Goal: Information Seeking & Learning: Learn about a topic

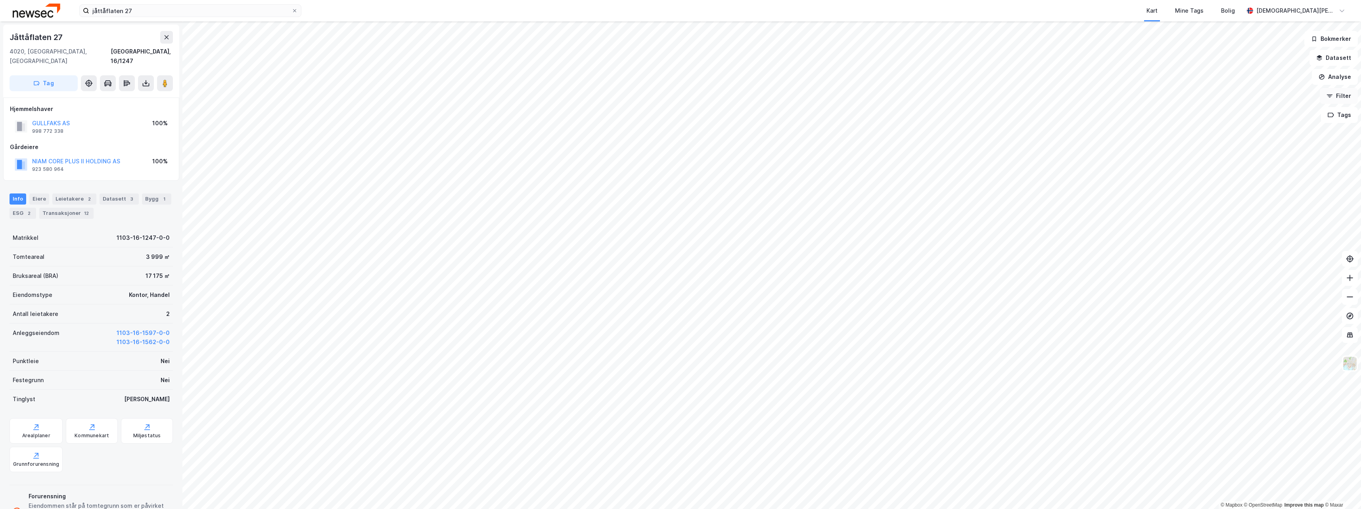
click at [1345, 98] on button "Filter" at bounding box center [1339, 96] width 38 height 16
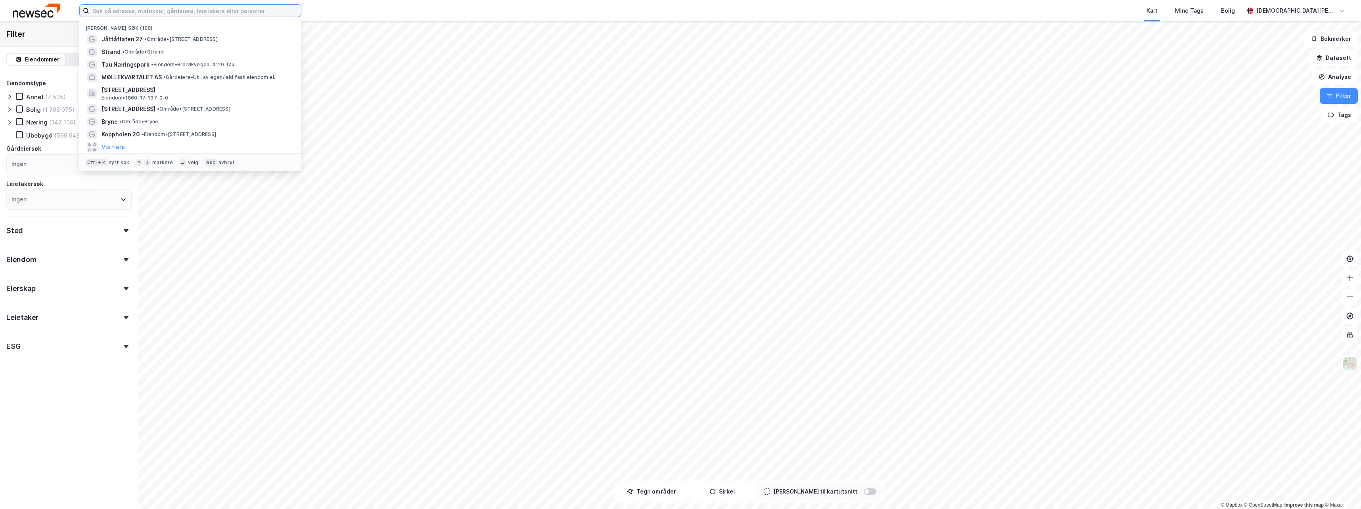
click at [169, 15] on input at bounding box center [195, 11] width 212 height 12
type input "s"
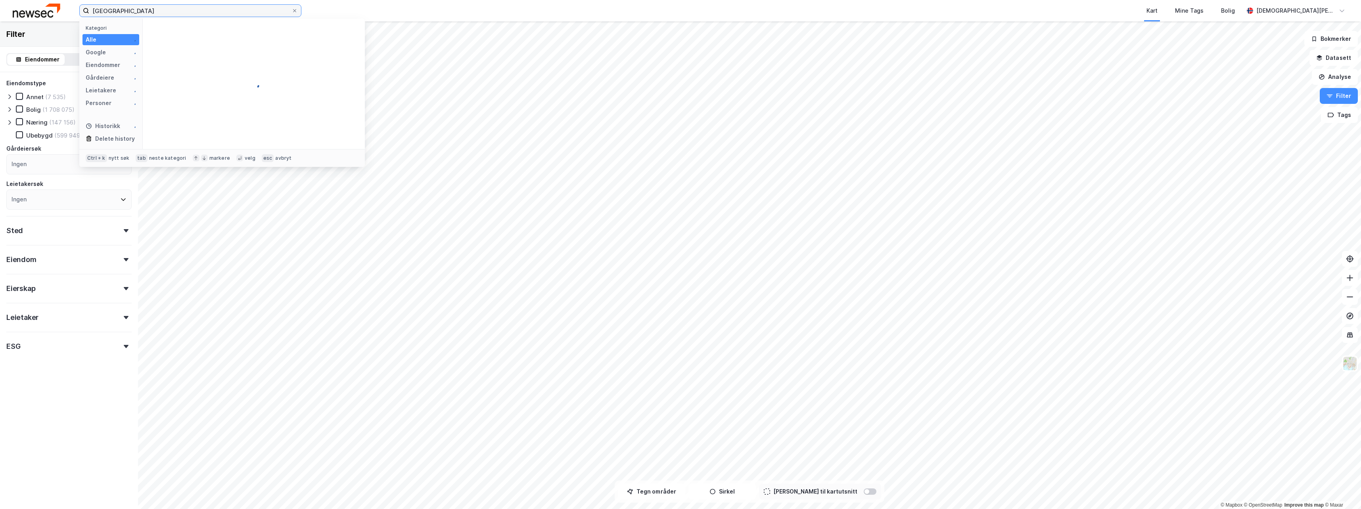
type input "stavanger kommune"
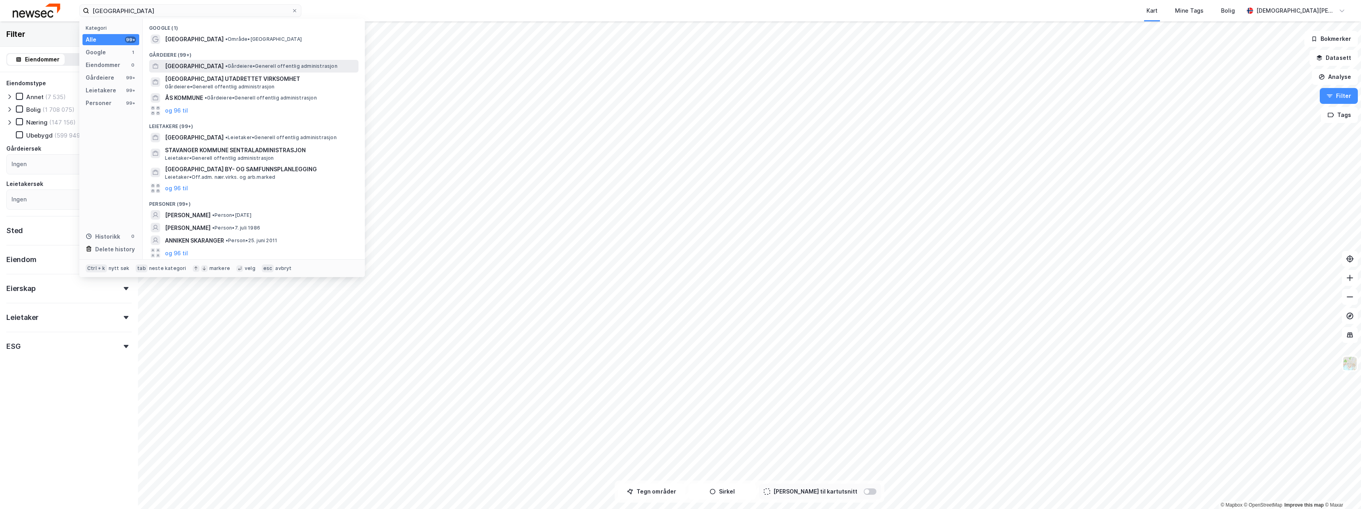
click at [212, 63] on span "[GEOGRAPHIC_DATA]" at bounding box center [194, 66] width 59 height 10
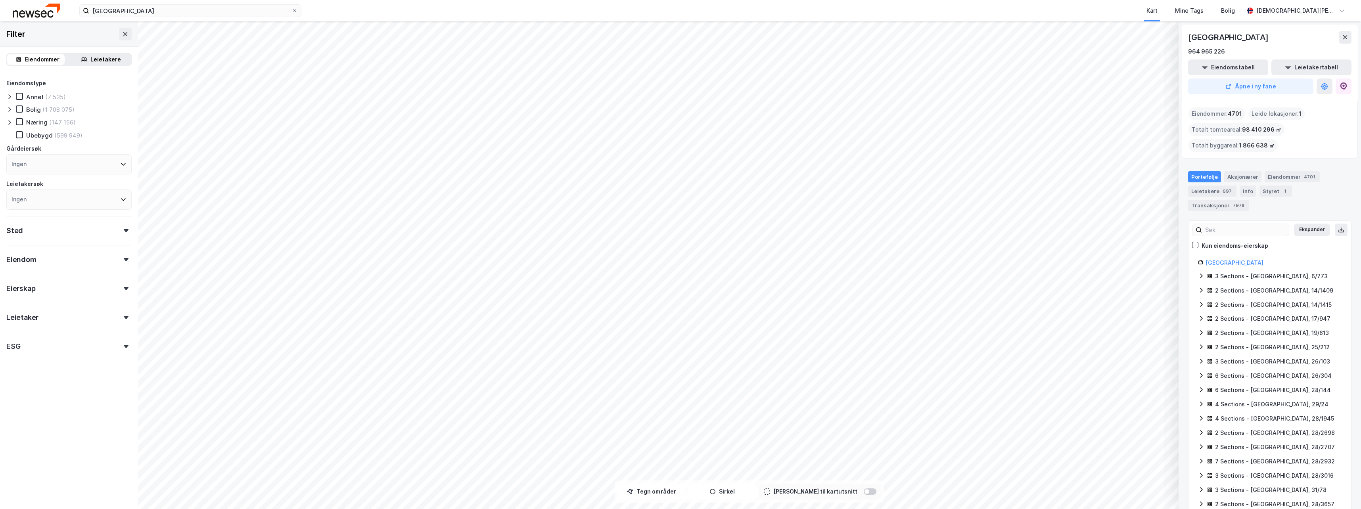
click at [105, 230] on div "Sted" at bounding box center [68, 227] width 125 height 23
click at [98, 266] on div "Eiendom" at bounding box center [68, 256] width 125 height 23
click at [103, 264] on div "Eiendom" at bounding box center [68, 256] width 125 height 23
click at [97, 291] on div "Eierskap" at bounding box center [68, 285] width 125 height 23
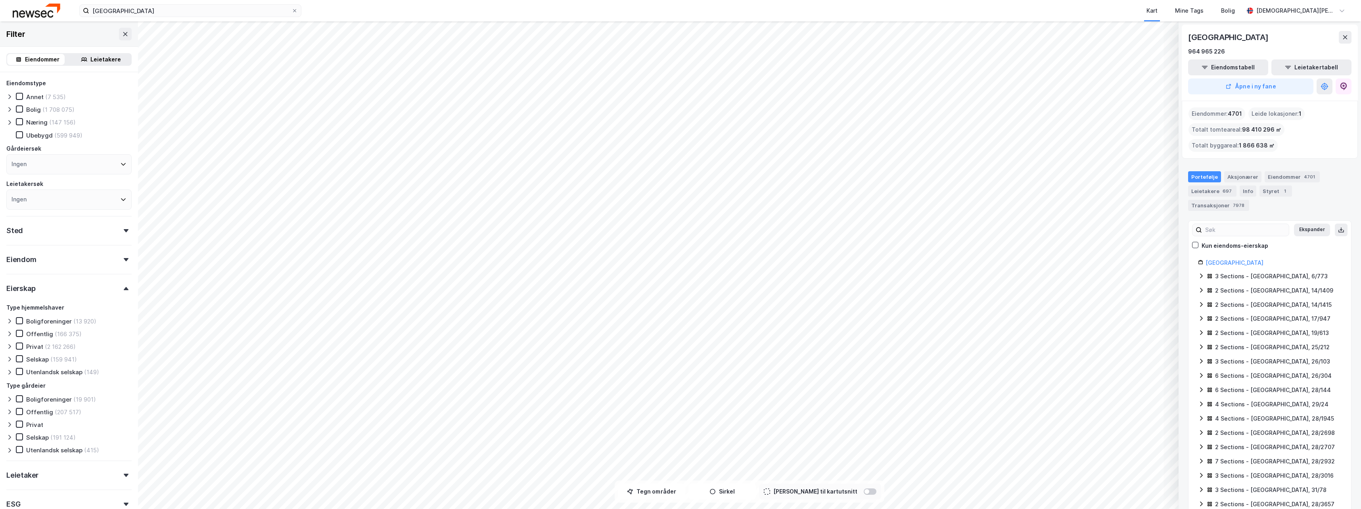
click at [100, 291] on div "Eierskap" at bounding box center [68, 285] width 125 height 23
click at [96, 319] on div "Leietaker" at bounding box center [68, 314] width 125 height 23
click at [91, 349] on div "ESG" at bounding box center [68, 343] width 125 height 23
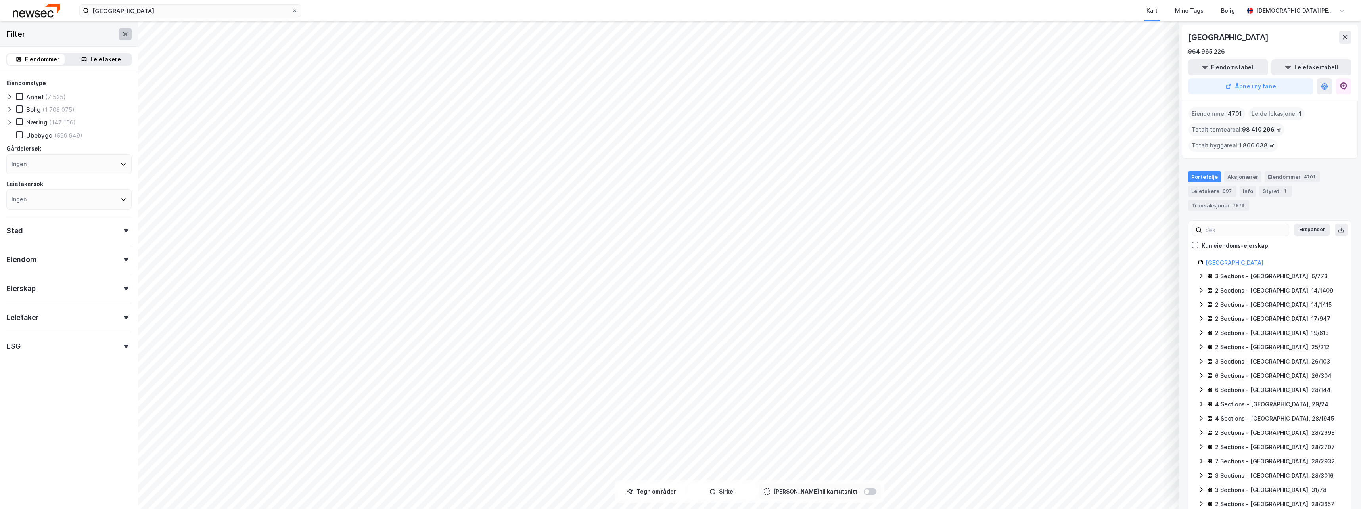
click at [122, 33] on icon at bounding box center [125, 34] width 6 height 6
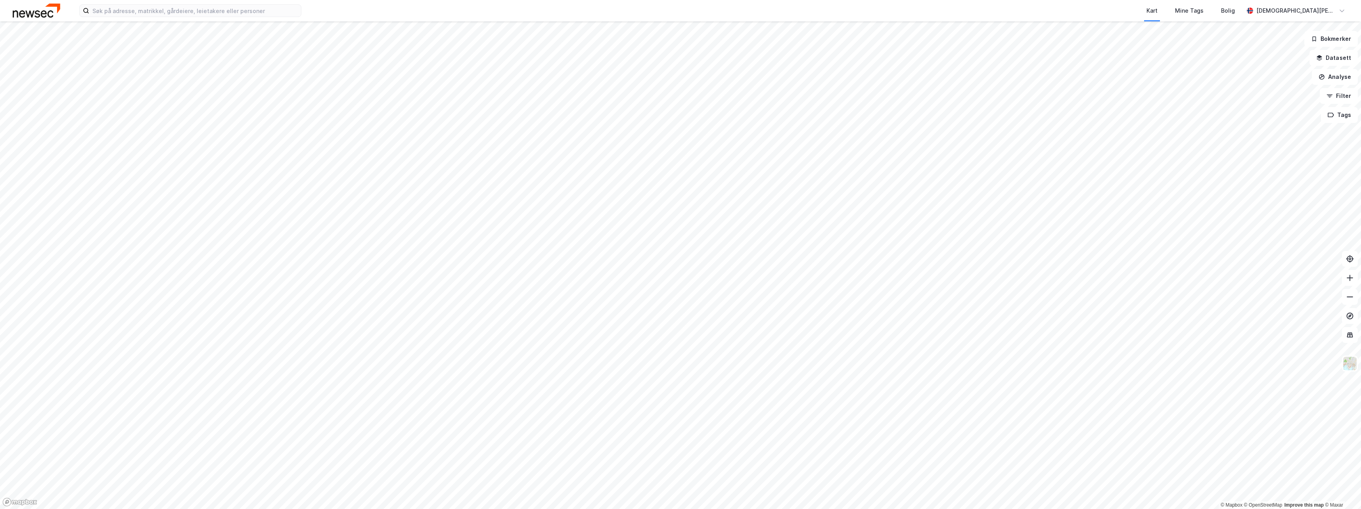
click at [44, 12] on img at bounding box center [37, 11] width 48 height 14
click at [1338, 39] on button "Bokmerker" at bounding box center [1331, 39] width 54 height 16
click at [1345, 58] on button "Datasett" at bounding box center [1334, 58] width 48 height 16
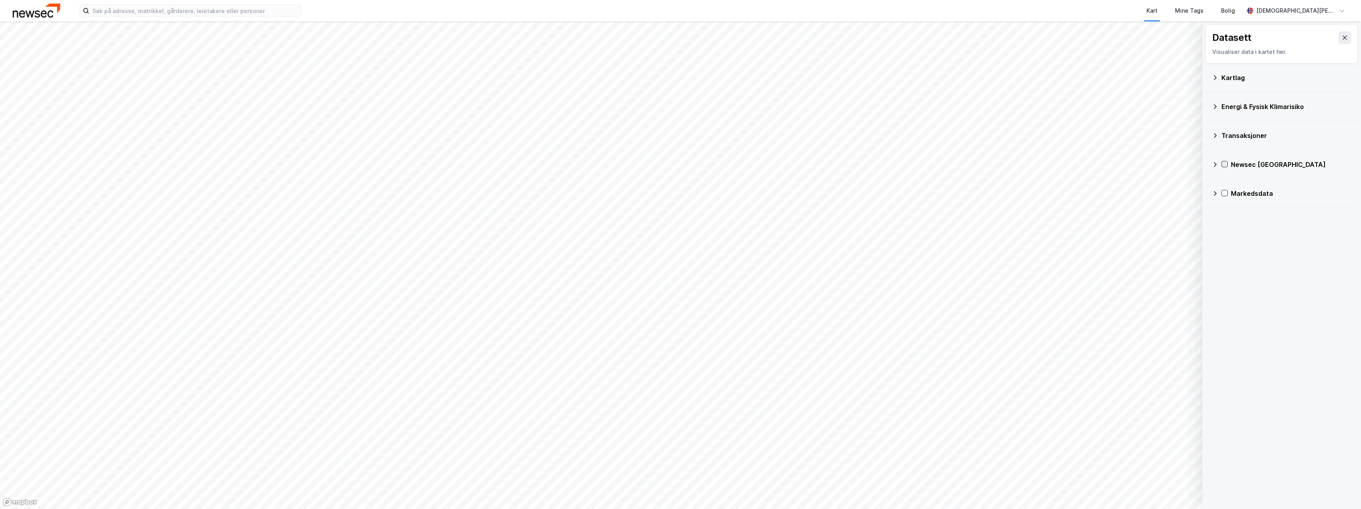
click at [1226, 164] on icon at bounding box center [1225, 164] width 4 height 3
click at [1342, 39] on icon at bounding box center [1345, 38] width 6 height 6
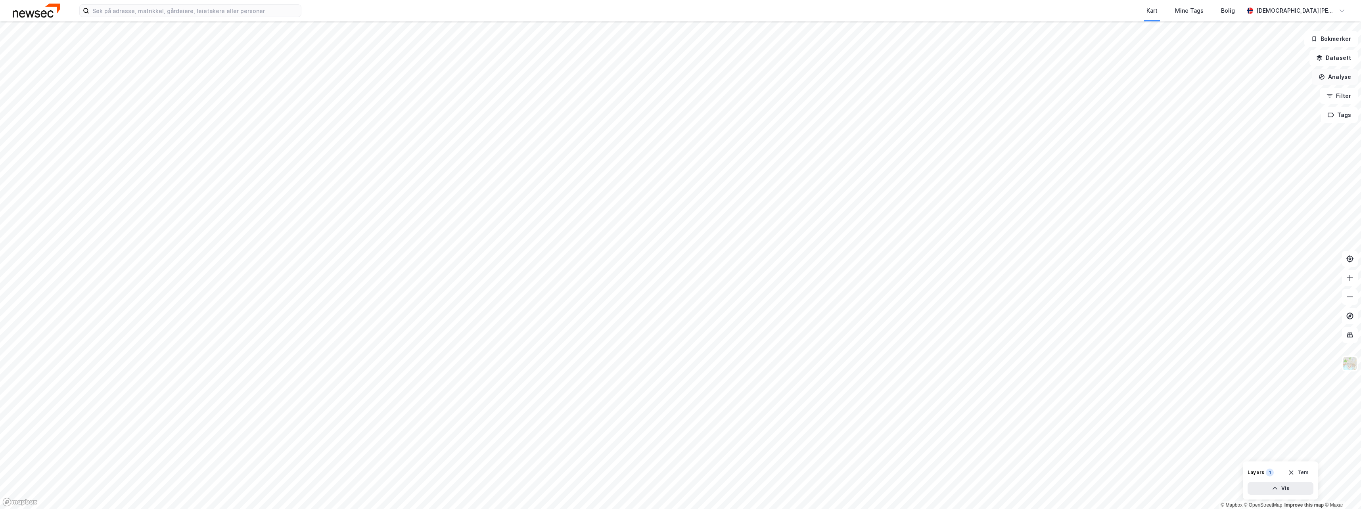
click at [1344, 76] on button "Analyse" at bounding box center [1335, 77] width 46 height 16
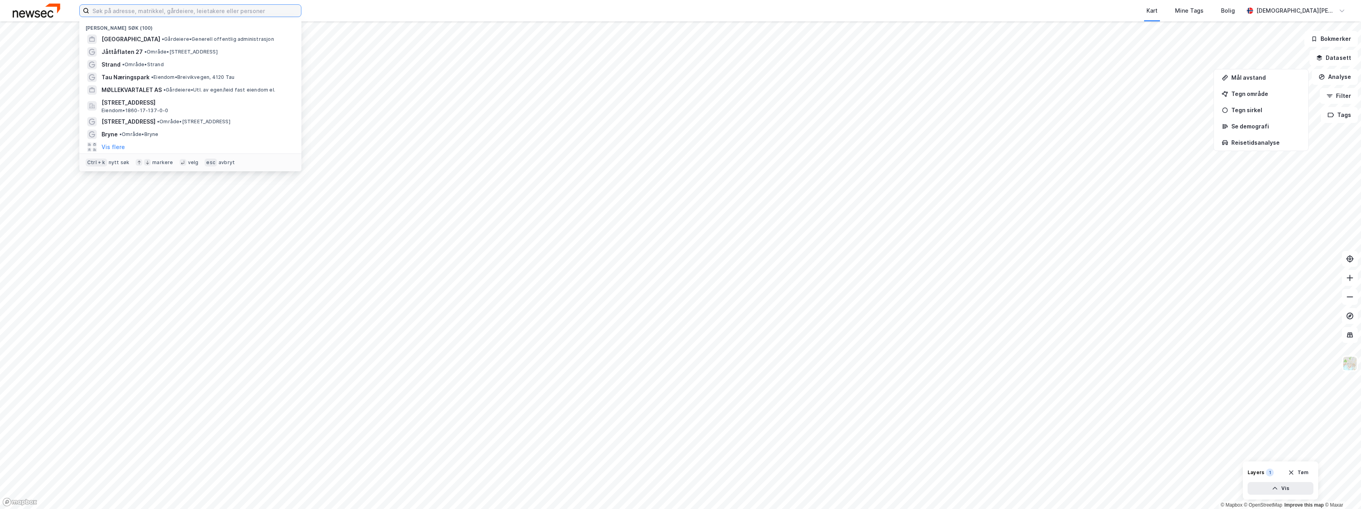
click at [232, 16] on input at bounding box center [195, 11] width 212 height 12
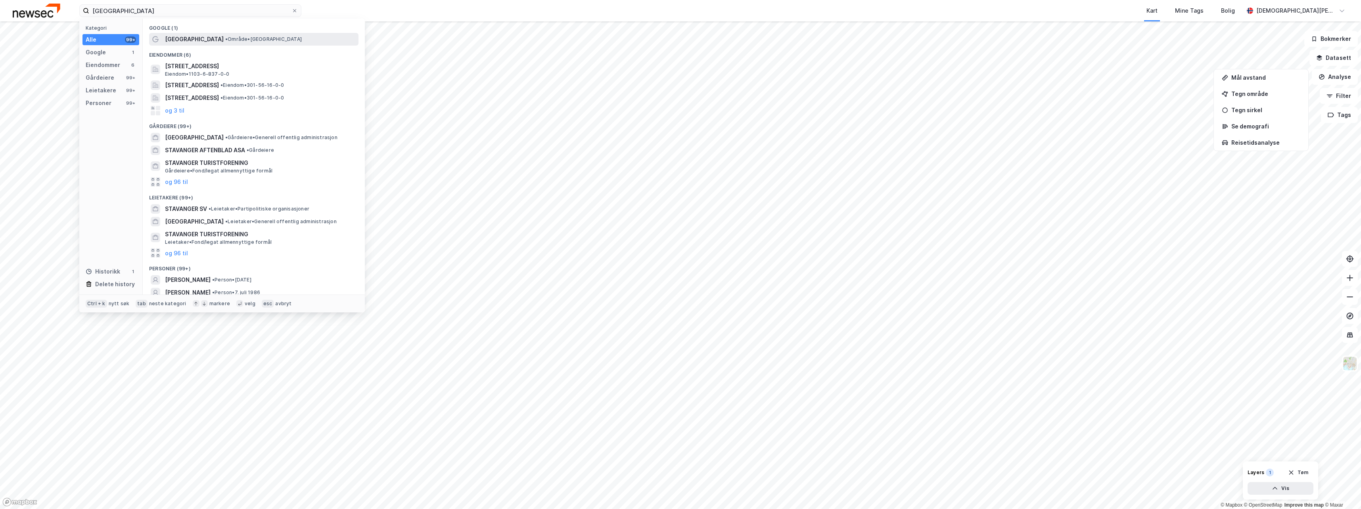
click at [190, 39] on span "[GEOGRAPHIC_DATA]" at bounding box center [194, 40] width 59 height 10
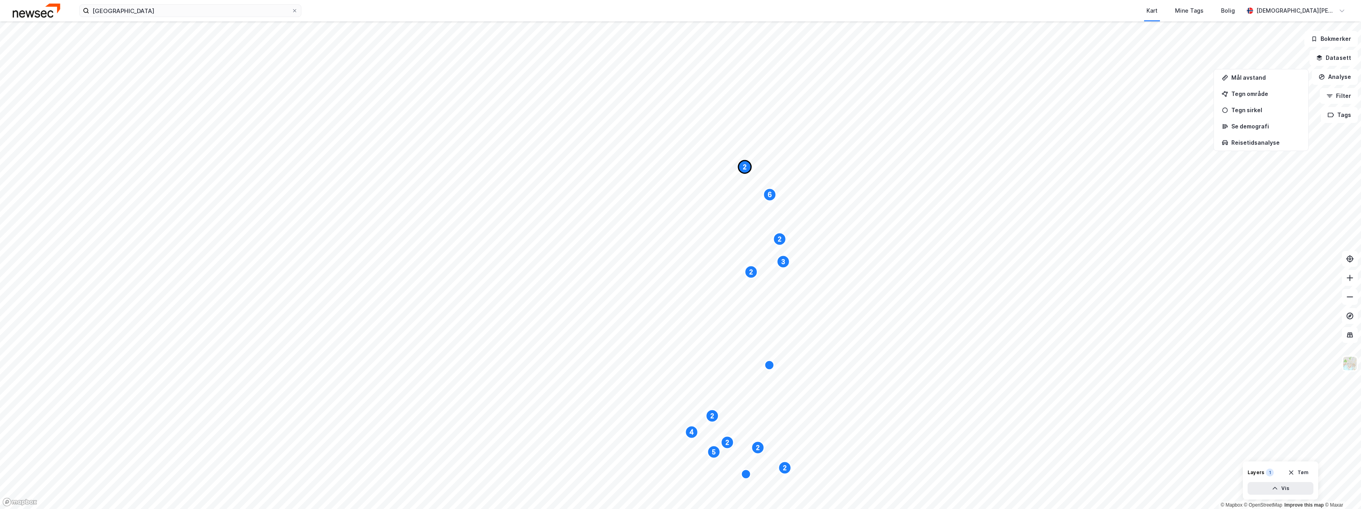
click at [743, 169] on text "2" at bounding box center [745, 167] width 4 height 7
click at [769, 197] on text "6" at bounding box center [770, 195] width 4 height 8
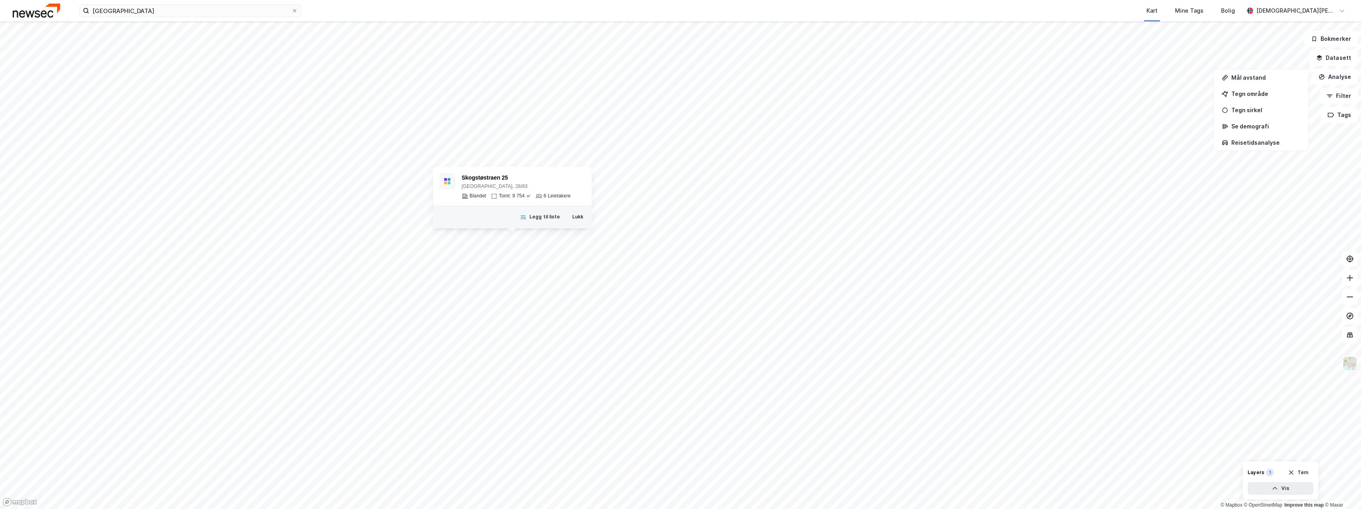
click at [486, 236] on div "© Mapbox © OpenStreetMap Improve this map © Maxar [STREET_ADDRESS] Tomt: 9 754 …" at bounding box center [680, 265] width 1361 height 488
click at [600, 196] on div "6 Leietakere" at bounding box center [605, 194] width 27 height 6
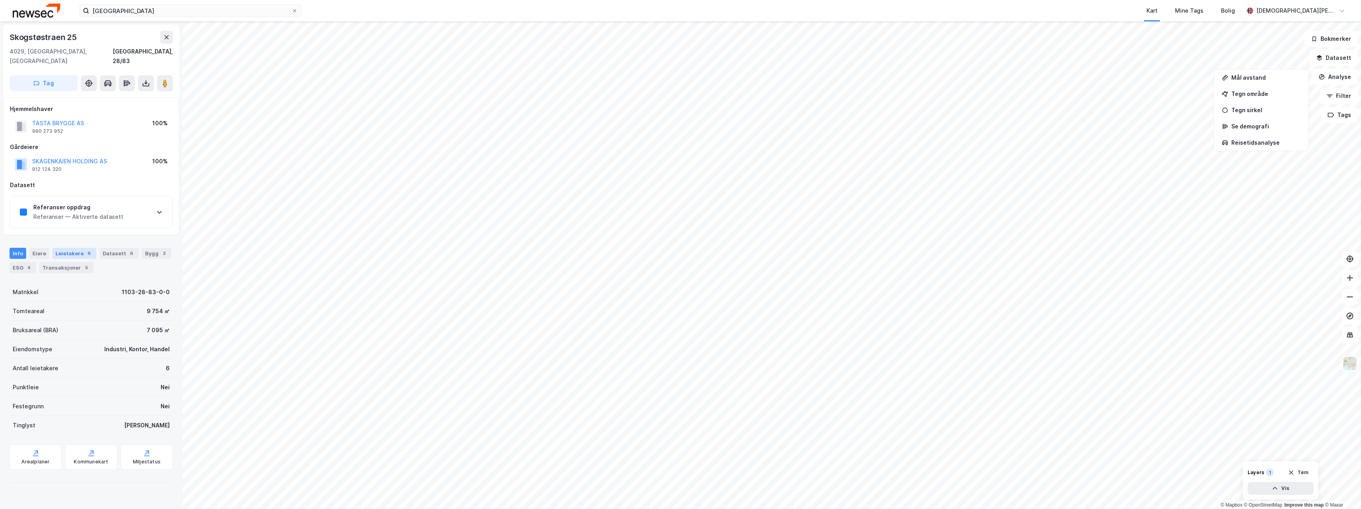
click at [78, 248] on div "Leietakere 6" at bounding box center [74, 253] width 44 height 11
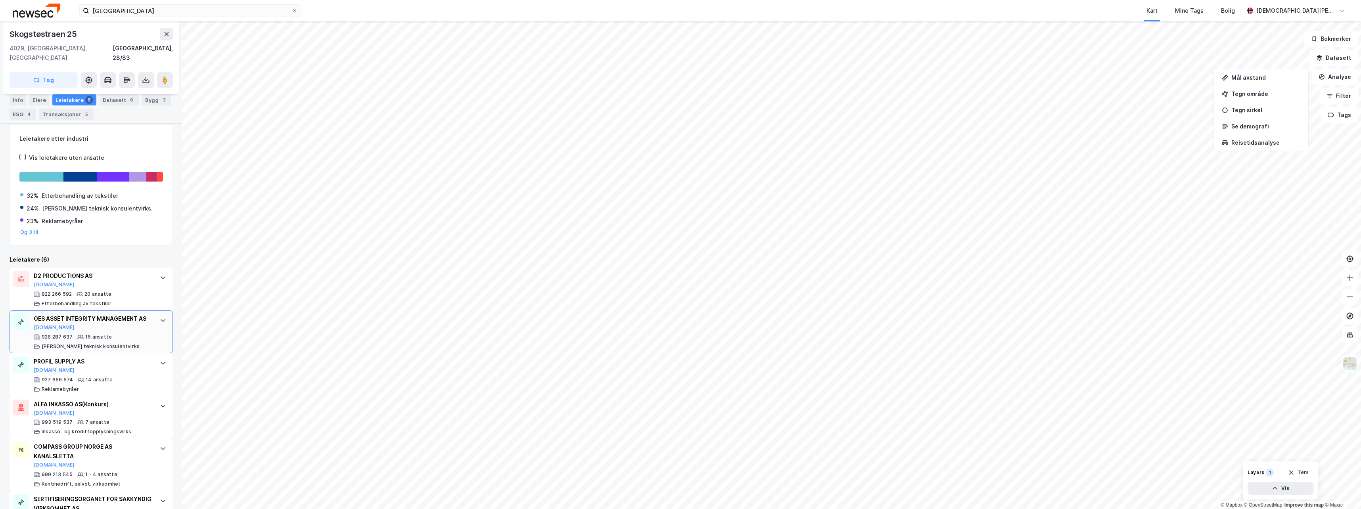
scroll to position [203, 0]
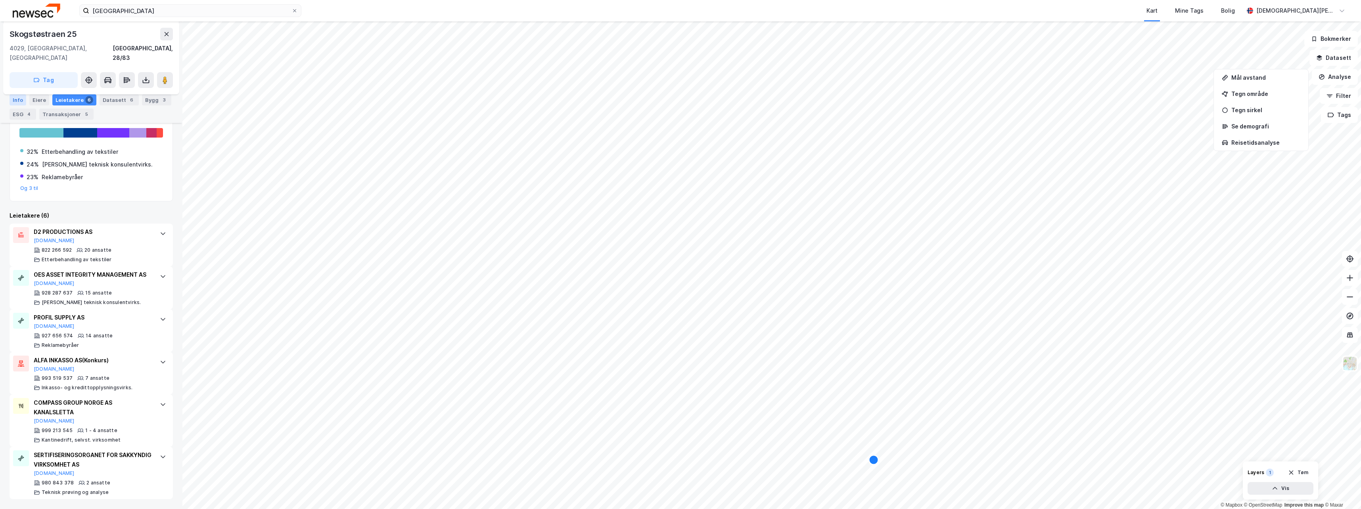
click at [22, 96] on div "Info" at bounding box center [18, 99] width 17 height 11
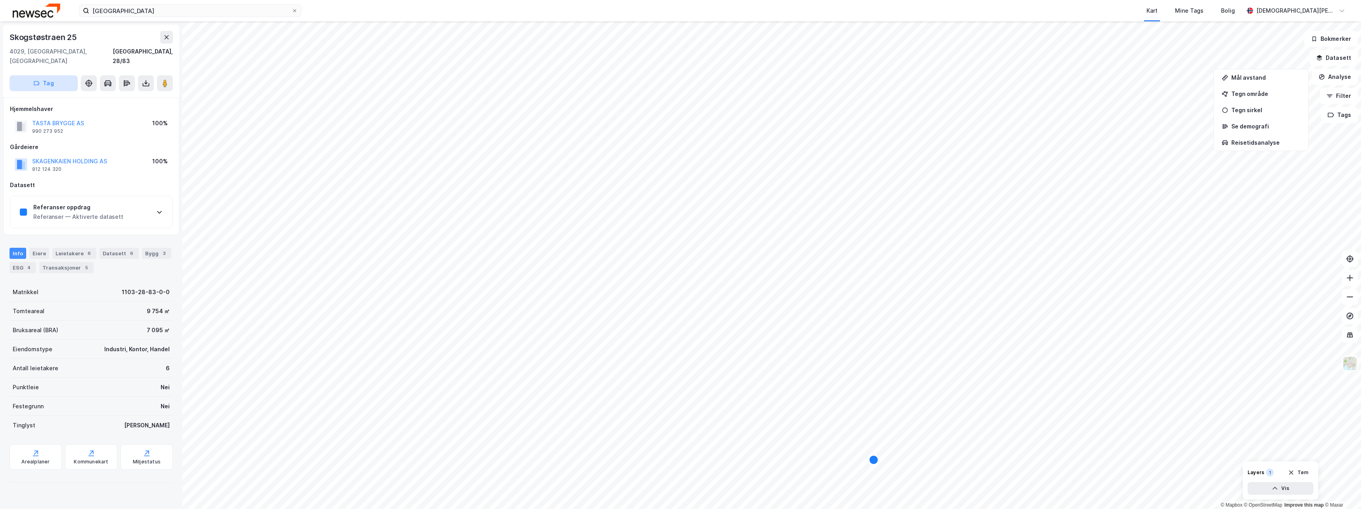
click at [54, 75] on button "Tag" at bounding box center [44, 83] width 68 height 16
click at [165, 37] on icon at bounding box center [166, 37] width 6 height 6
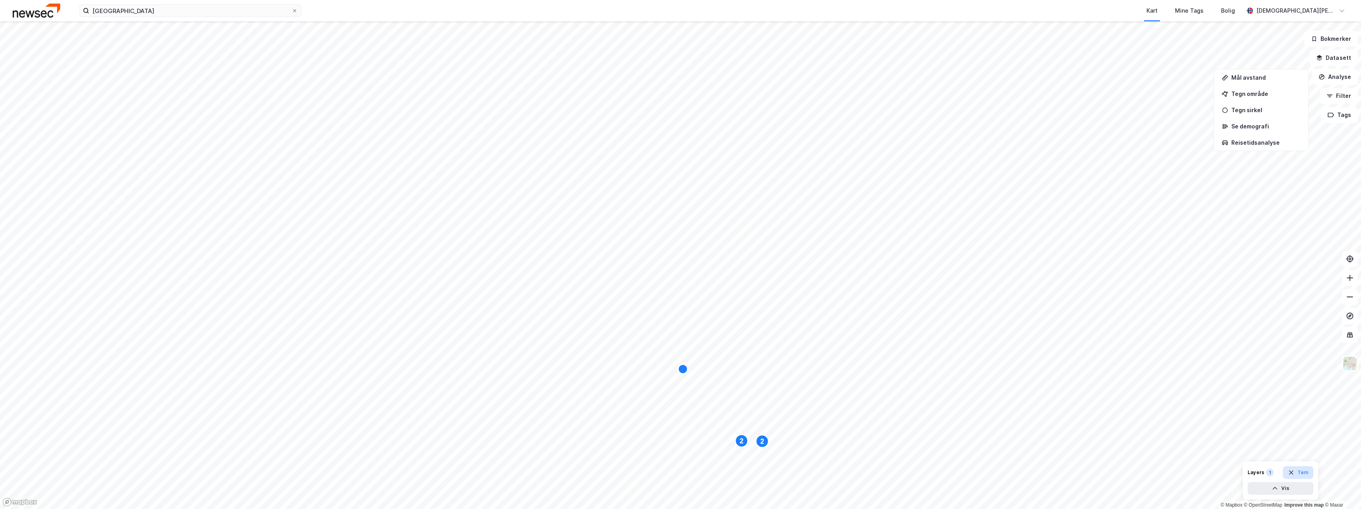
click at [1307, 473] on button "Tøm" at bounding box center [1298, 472] width 31 height 13
click at [1260, 91] on div "Tegn område" at bounding box center [1265, 93] width 69 height 7
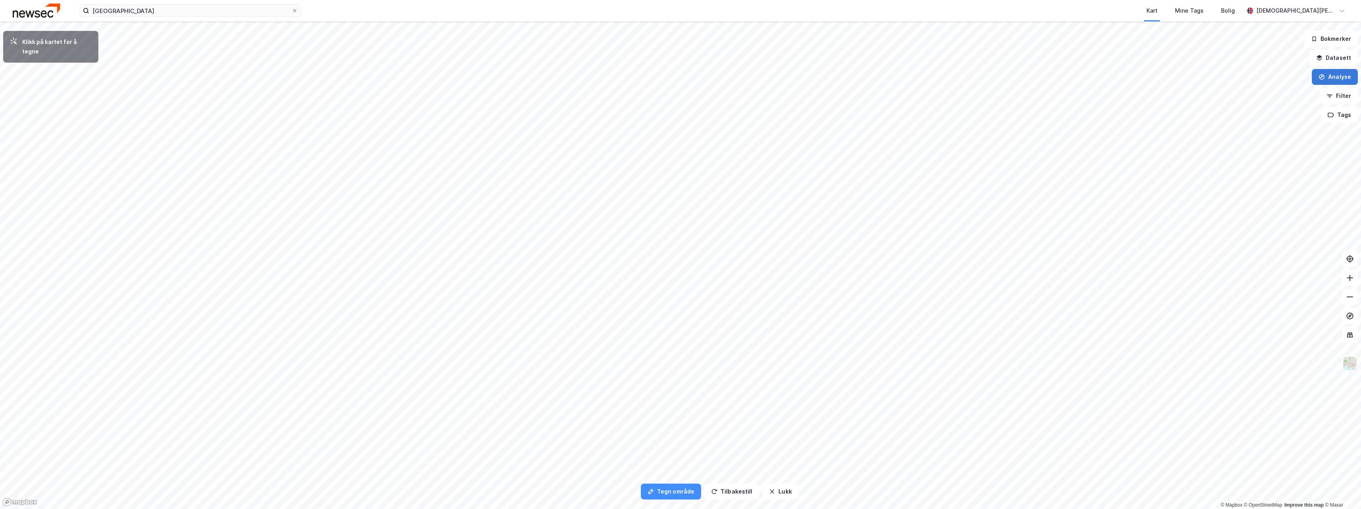
click at [1336, 75] on button "Analyse" at bounding box center [1335, 77] width 46 height 16
click at [1235, 92] on div "Tegn område" at bounding box center [1265, 93] width 69 height 7
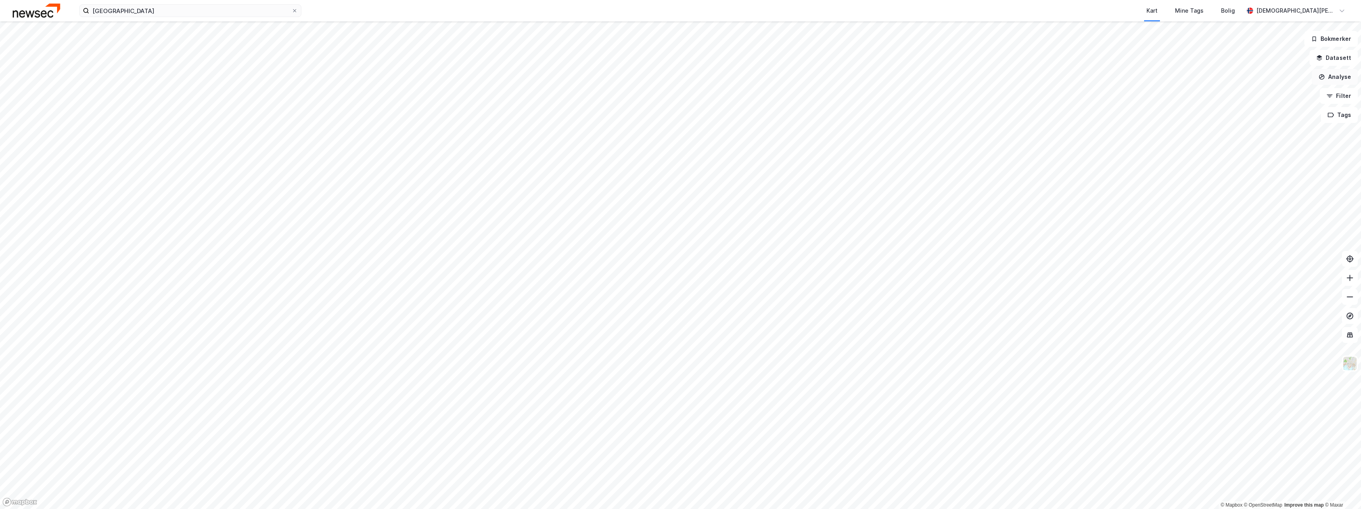
click at [1349, 78] on button "Analyse" at bounding box center [1335, 77] width 46 height 16
click at [1279, 94] on div "Tegn område" at bounding box center [1265, 93] width 69 height 7
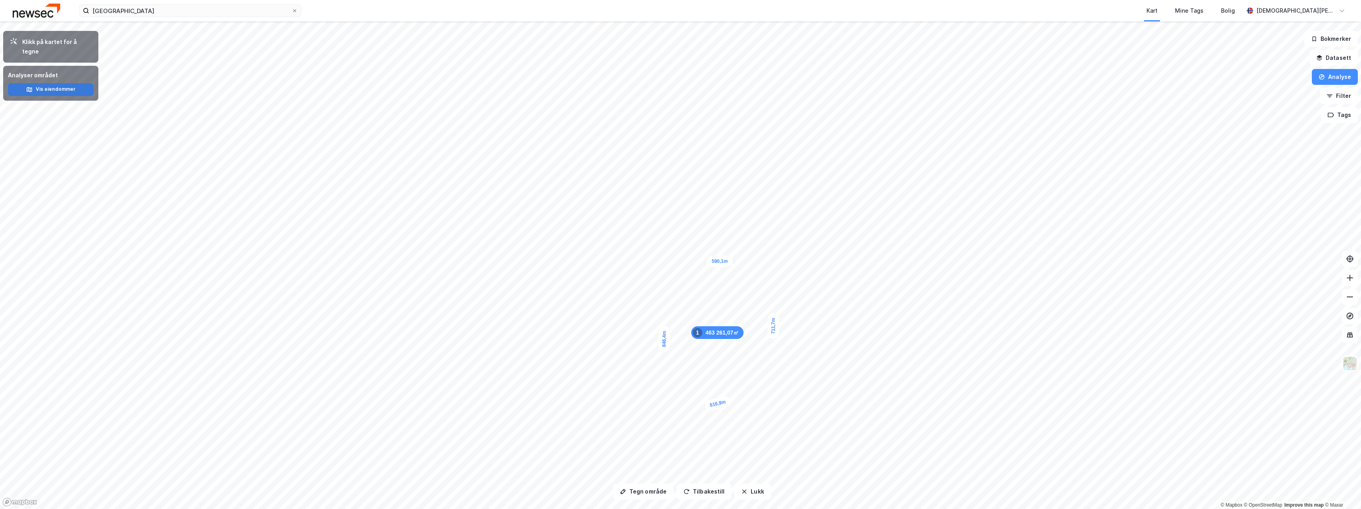
click at [42, 83] on button "Vis eiendommer" at bounding box center [51, 89] width 86 height 13
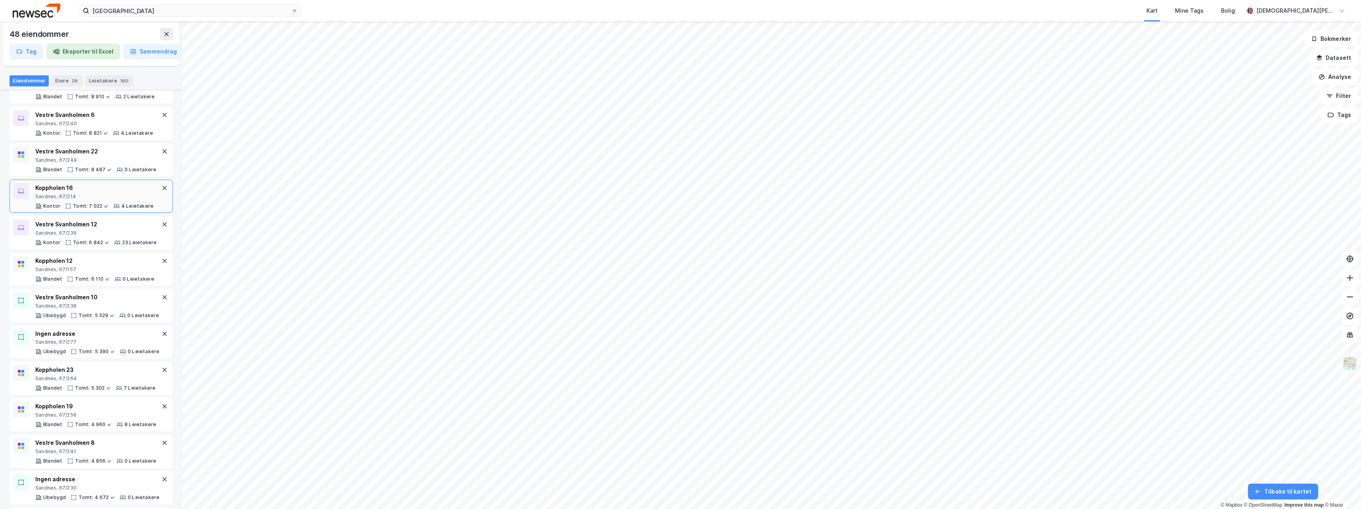
scroll to position [1150, 0]
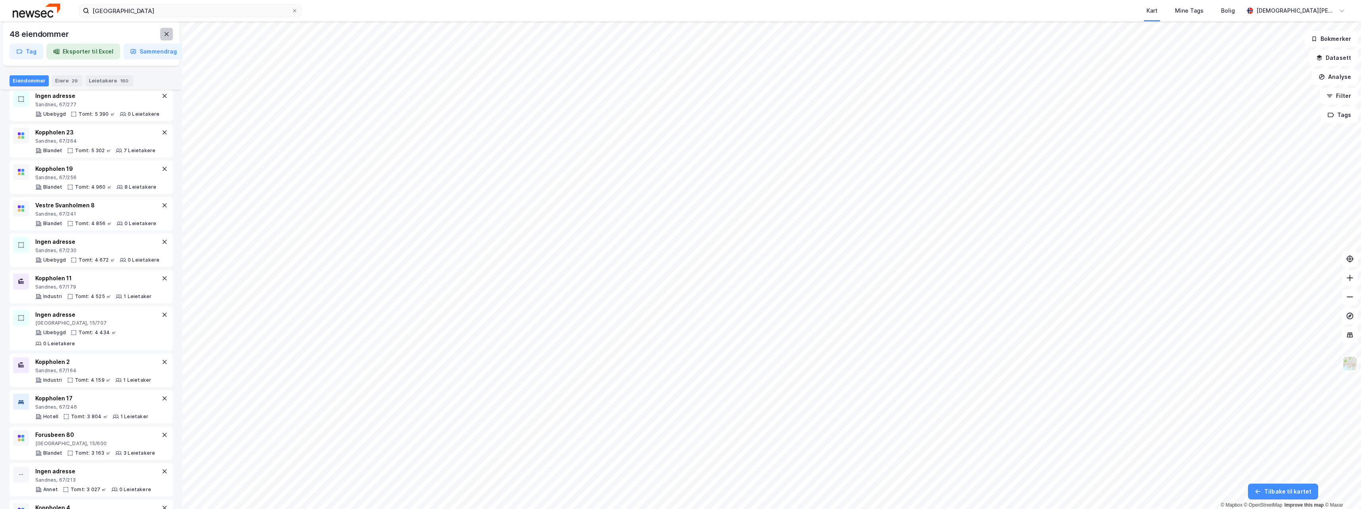
click at [171, 34] on button at bounding box center [166, 34] width 13 height 13
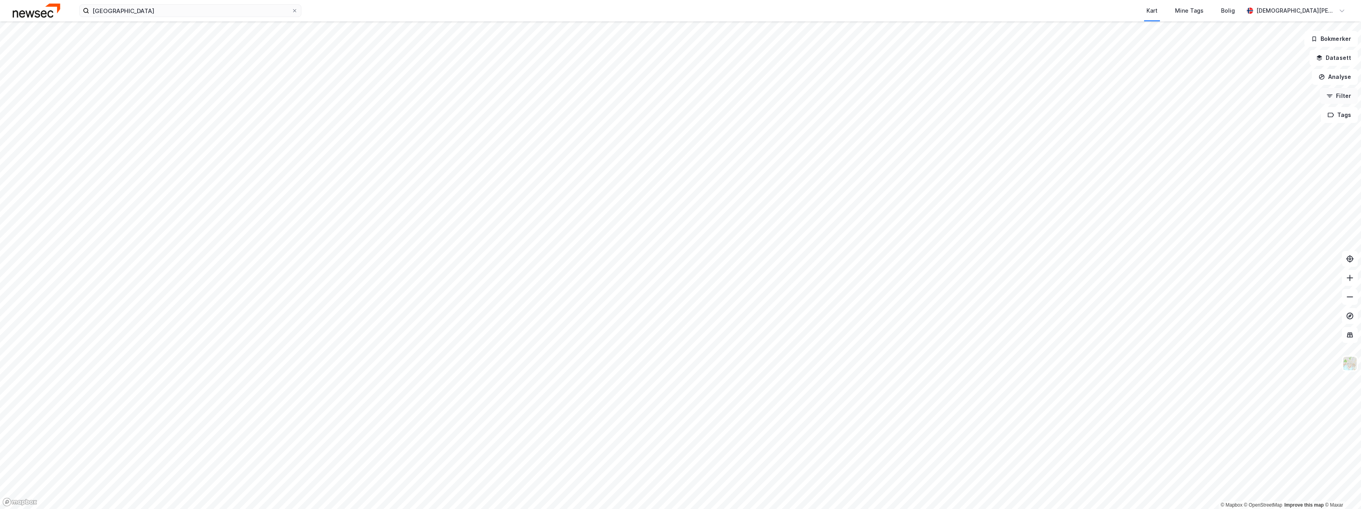
click at [1342, 94] on button "Filter" at bounding box center [1339, 96] width 38 height 16
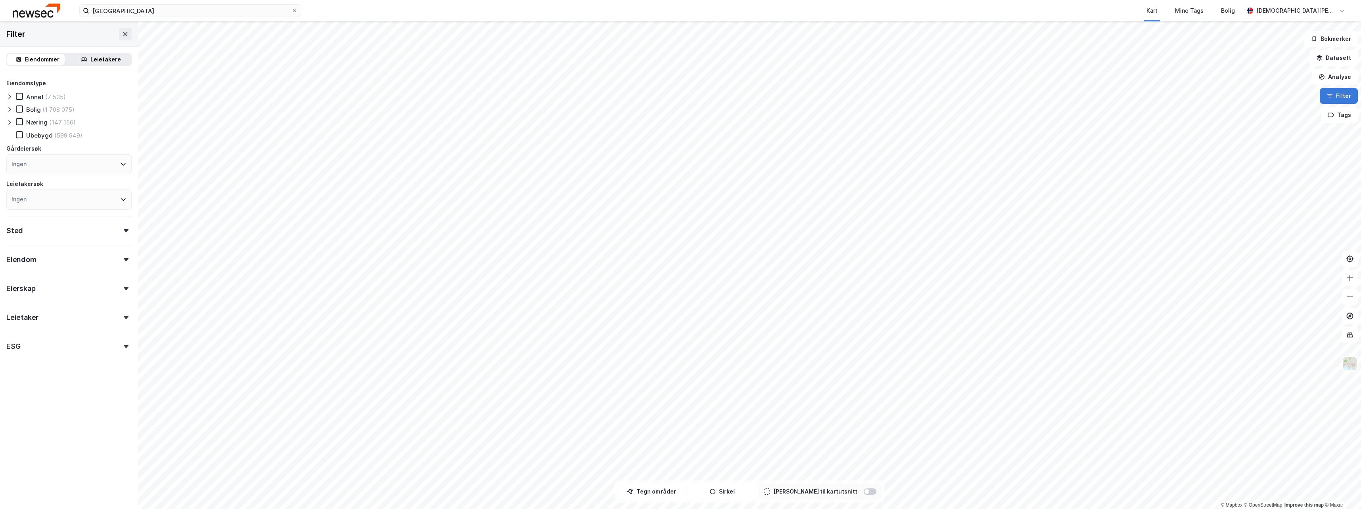
click at [1342, 94] on button "Filter" at bounding box center [1339, 96] width 38 height 16
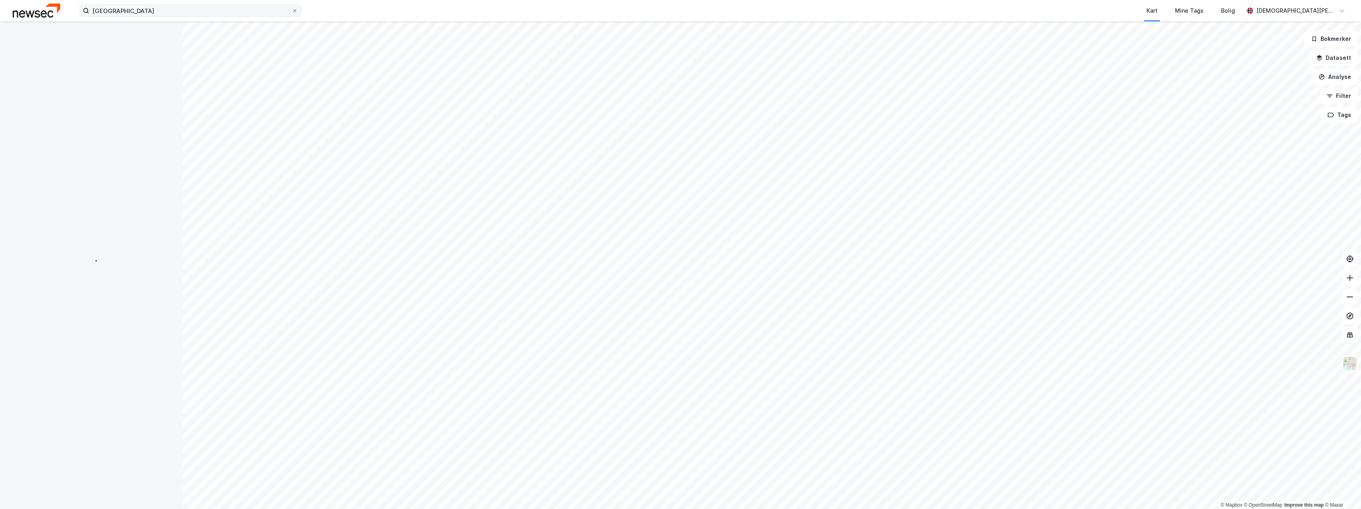
scroll to position [59, 0]
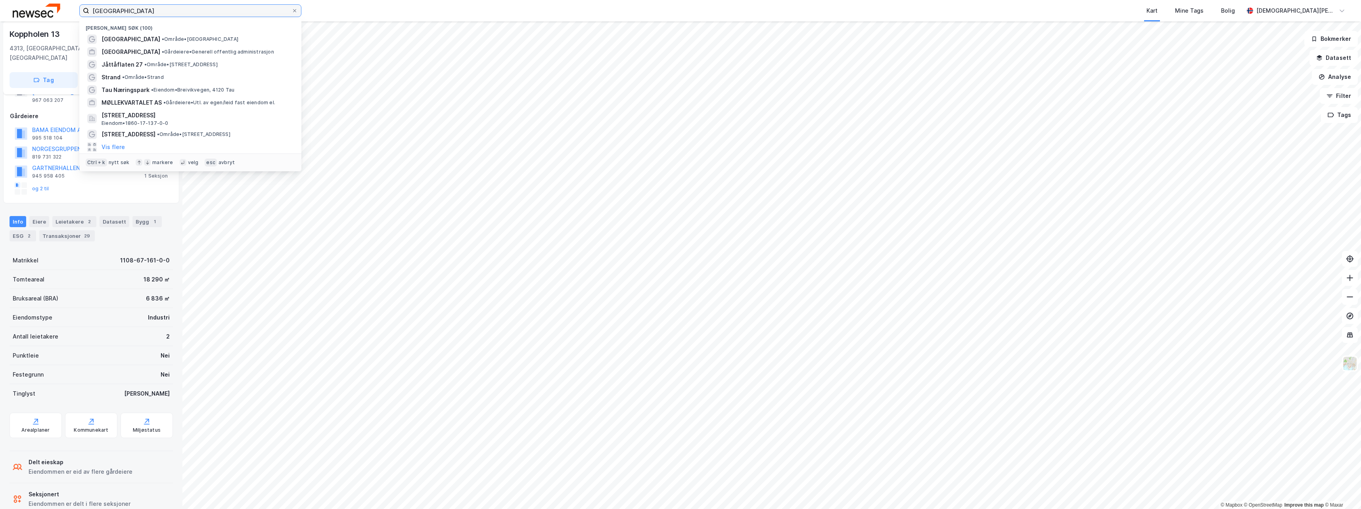
drag, startPoint x: 142, startPoint y: 9, endPoint x: 94, endPoint y: 9, distance: 48.0
click at [95, 9] on input "[GEOGRAPHIC_DATA]" at bounding box center [190, 11] width 202 height 12
type input "s"
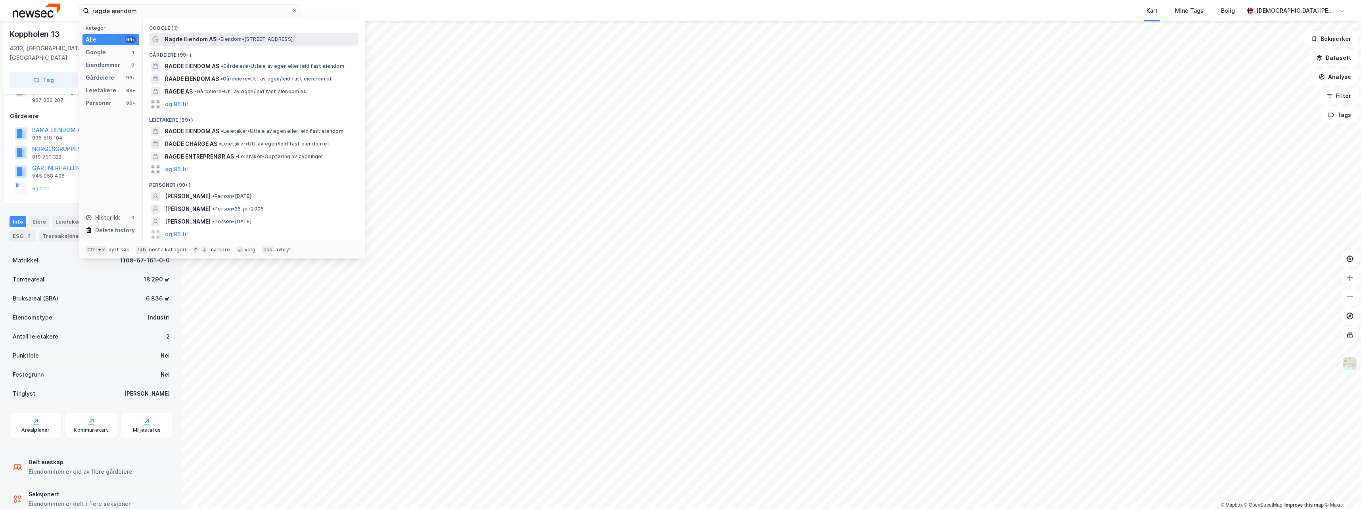
click at [195, 40] on span "Ragde Eiendom AS" at bounding box center [191, 40] width 52 height 10
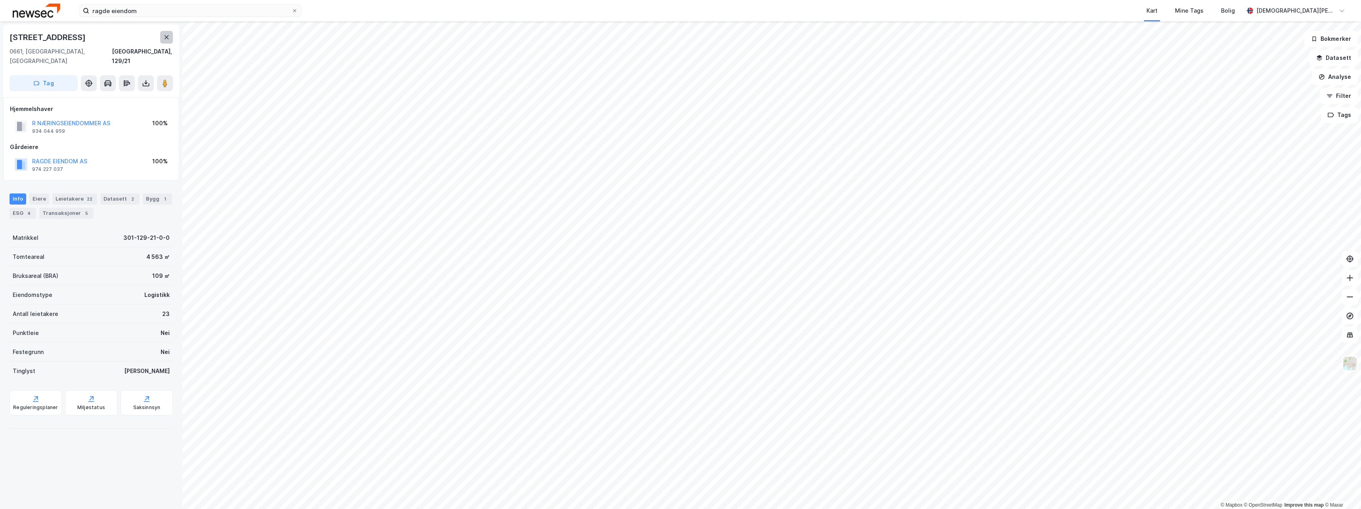
click at [164, 37] on icon at bounding box center [166, 37] width 6 height 6
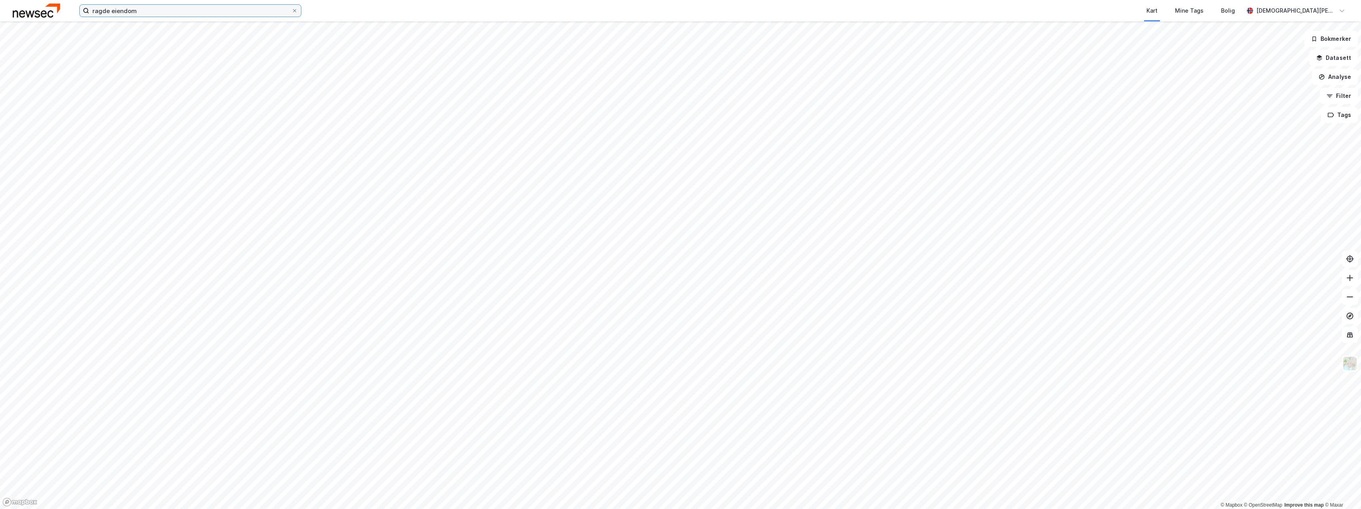
click at [164, 15] on input "ragde eiendom" at bounding box center [190, 11] width 202 height 12
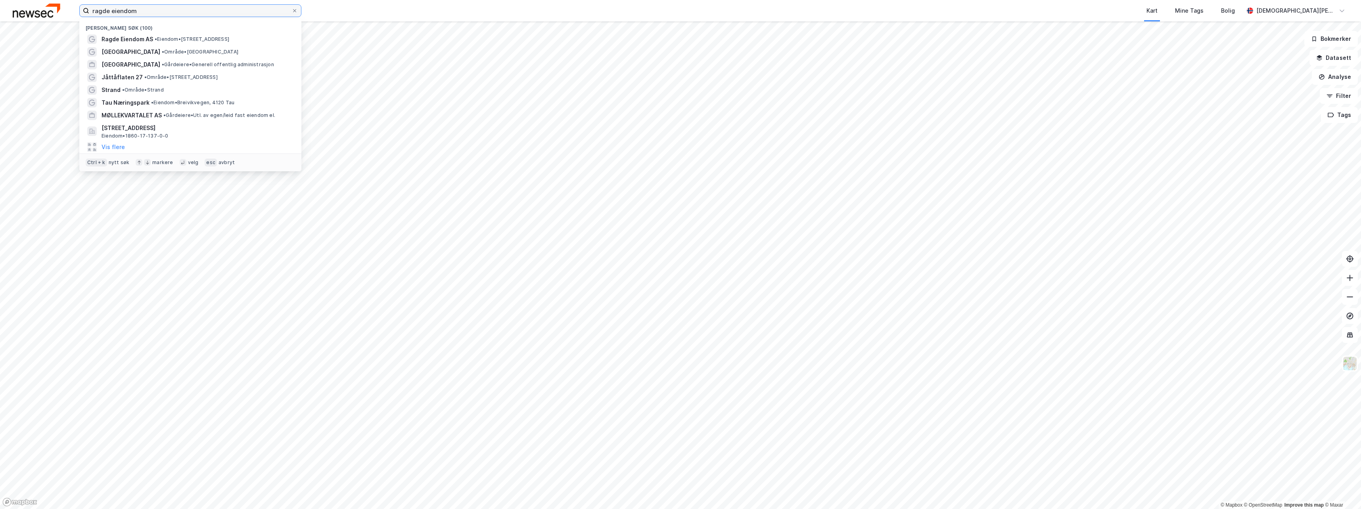
click at [163, 13] on input "ragde eiendom" at bounding box center [190, 11] width 202 height 12
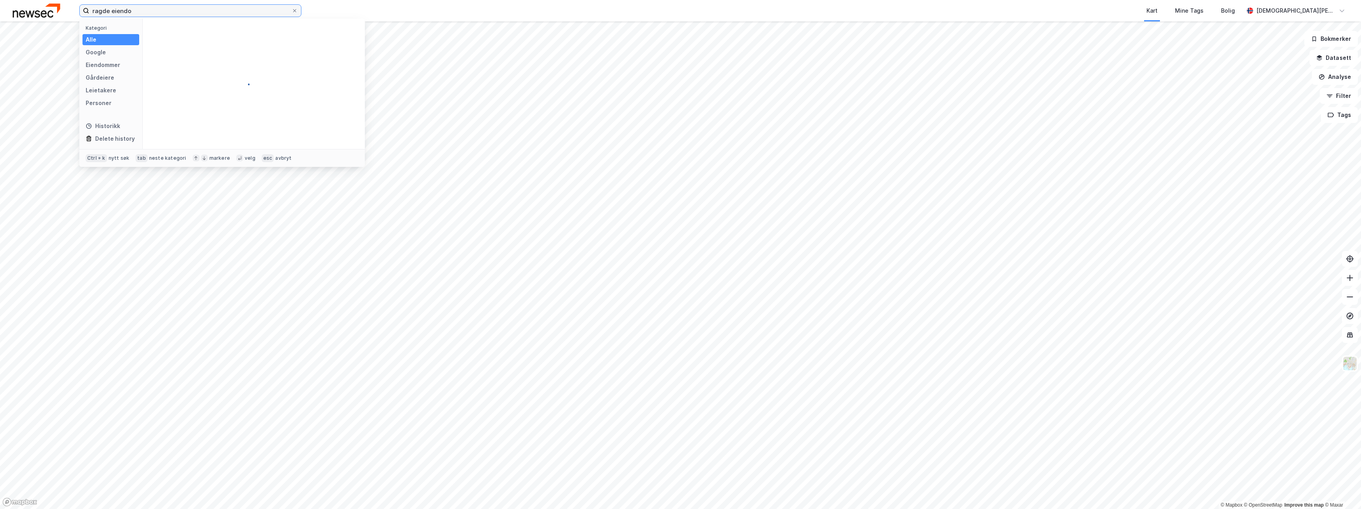
type input "ragde eiendom"
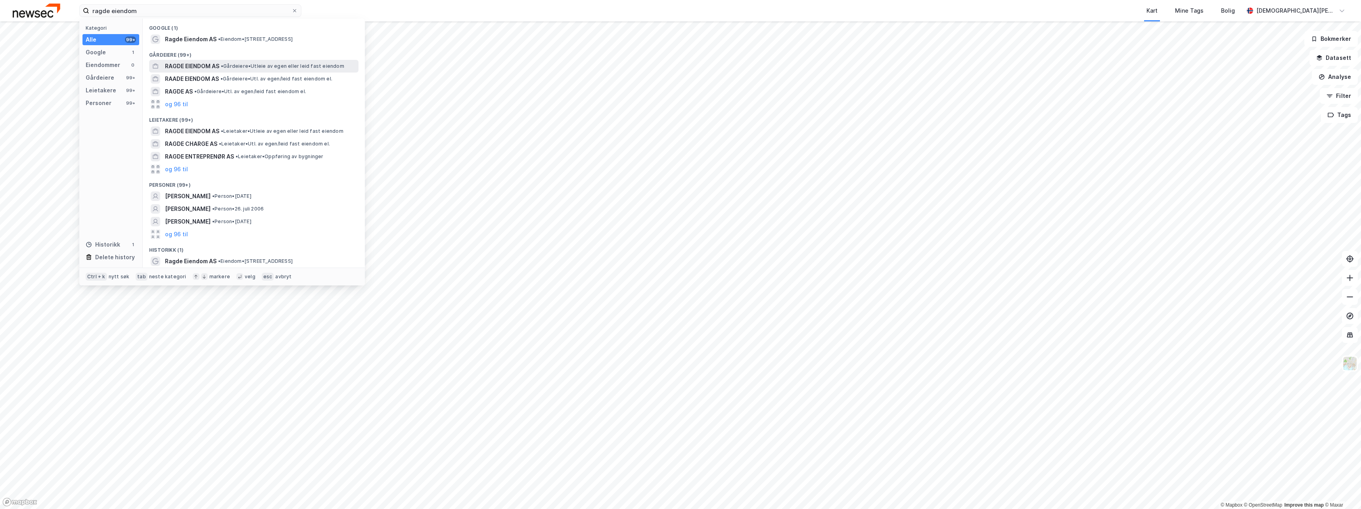
click at [214, 66] on span "RAGDE EIENDOM AS" at bounding box center [192, 66] width 54 height 10
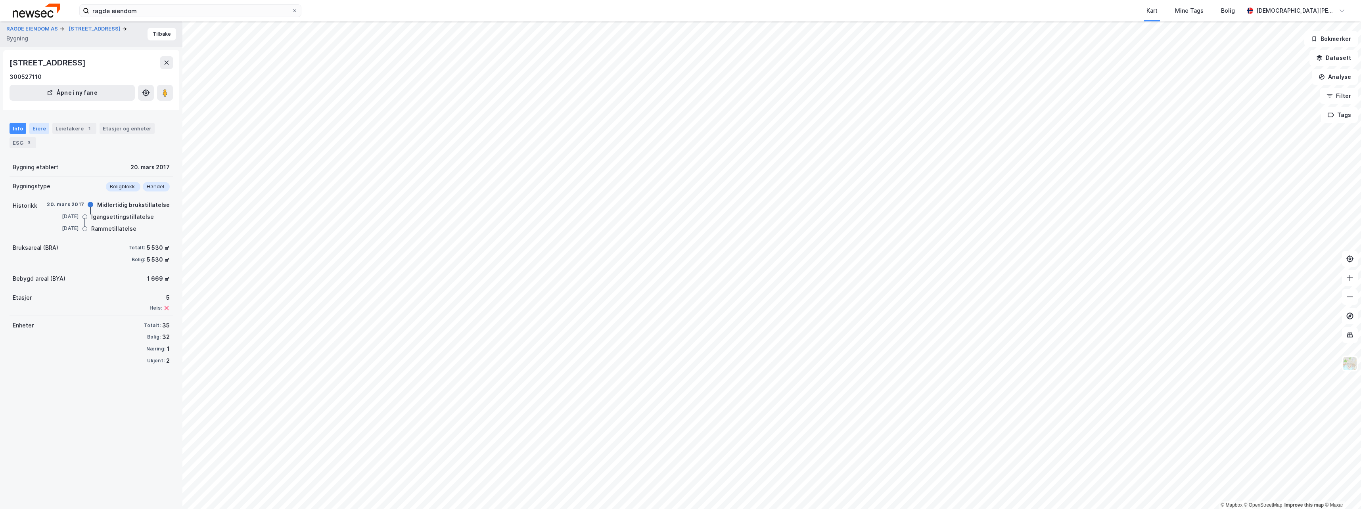
click at [34, 128] on div "Eiere" at bounding box center [39, 128] width 20 height 11
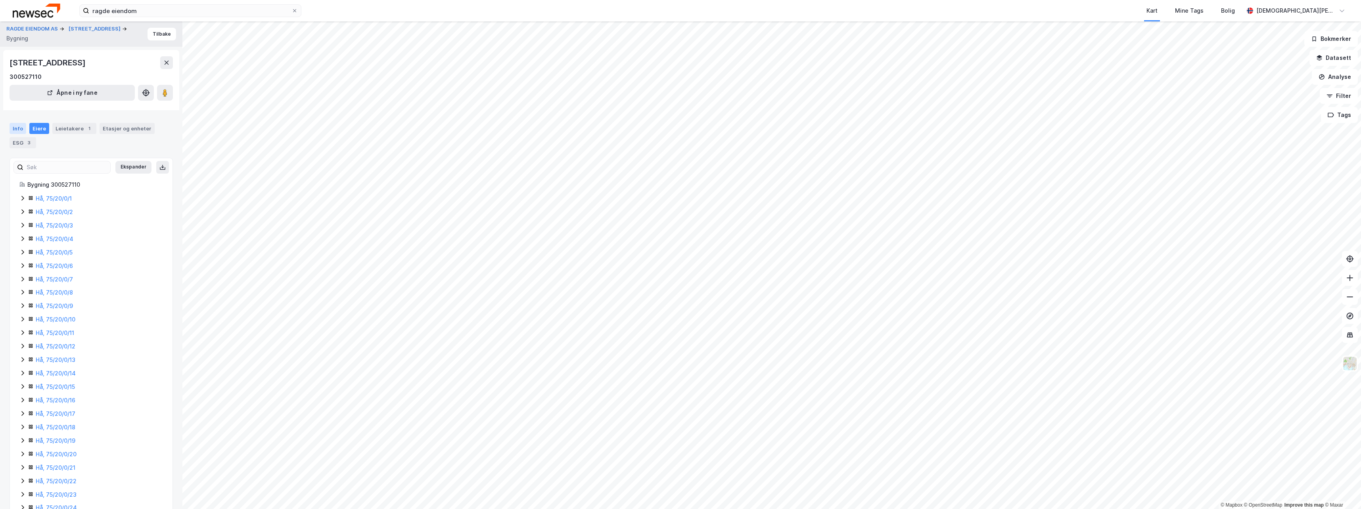
click at [16, 128] on div "Info" at bounding box center [18, 128] width 17 height 11
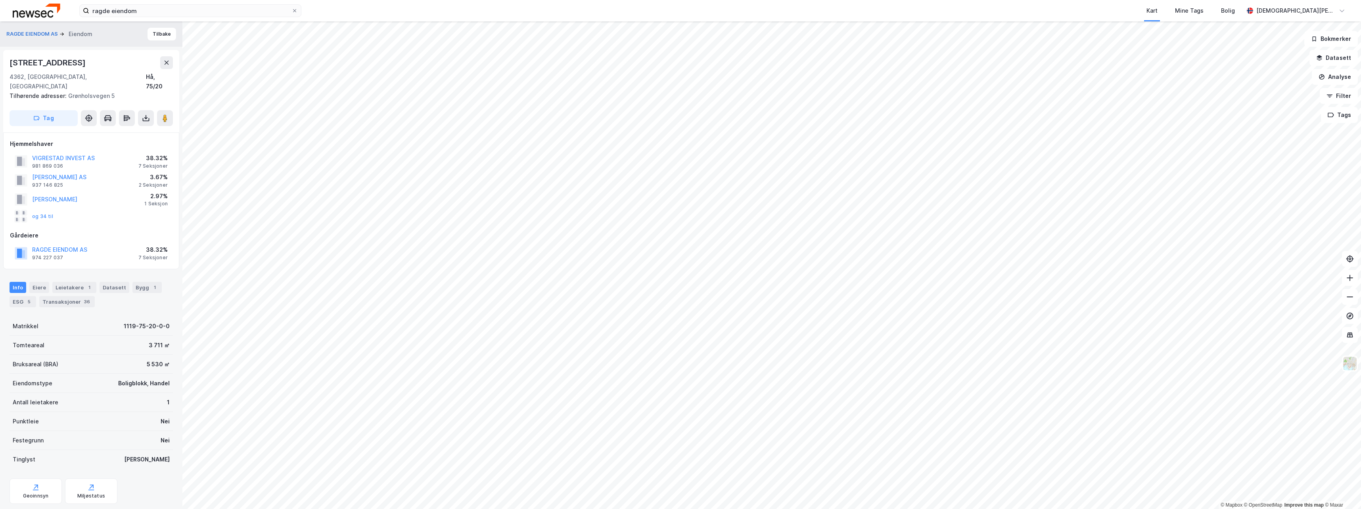
scroll to position [0, 0]
click at [158, 32] on button "Tilbake" at bounding box center [162, 33] width 29 height 13
